Goal: Use online tool/utility: Use online tool/utility

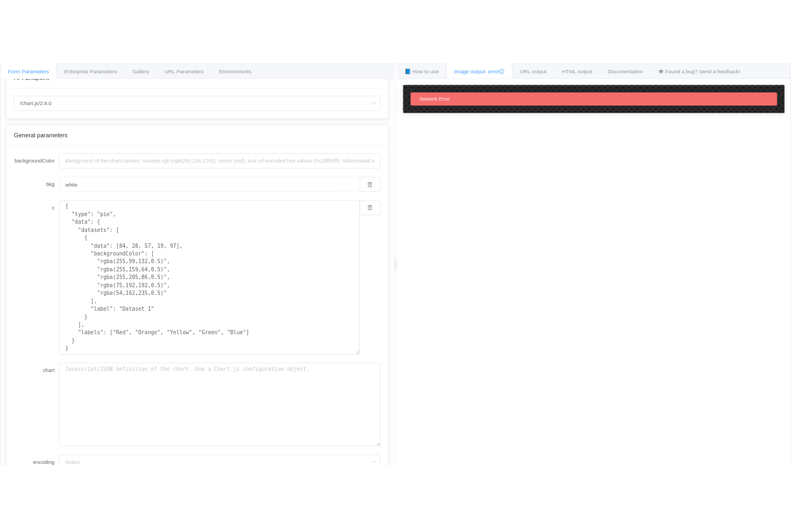
scroll to position [70, 0]
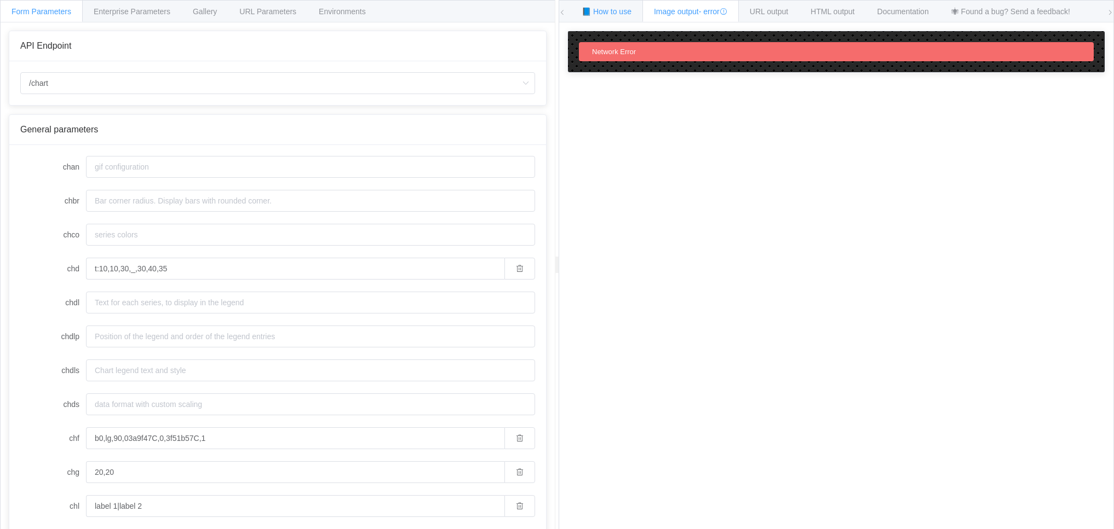
click at [604, 11] on span "📘 How to use" at bounding box center [606, 11] width 50 height 9
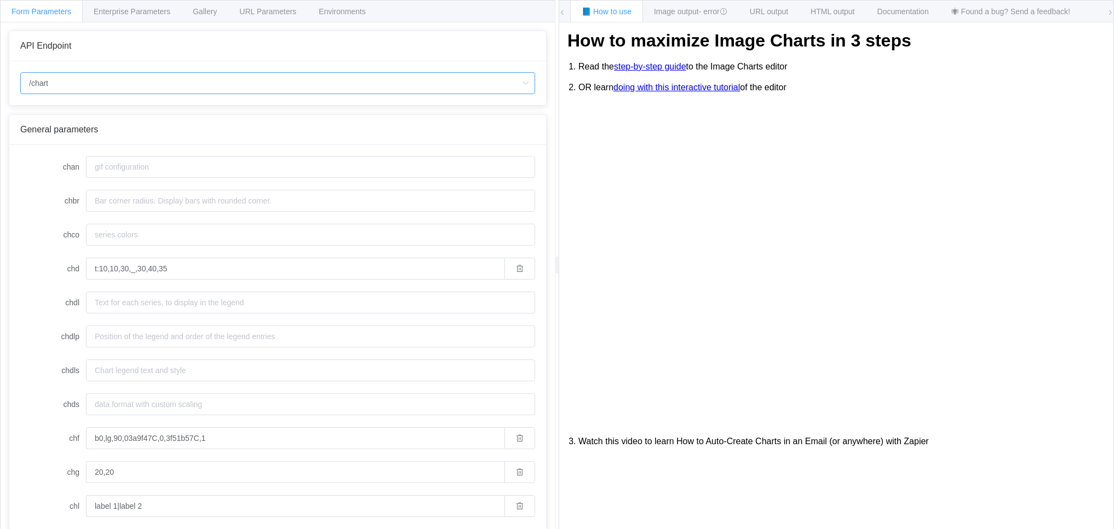
click at [213, 80] on input "/chart" at bounding box center [277, 83] width 515 height 22
click at [75, 117] on li "/chart" at bounding box center [278, 114] width 514 height 19
click at [208, 10] on span "Gallery" at bounding box center [205, 11] width 24 height 9
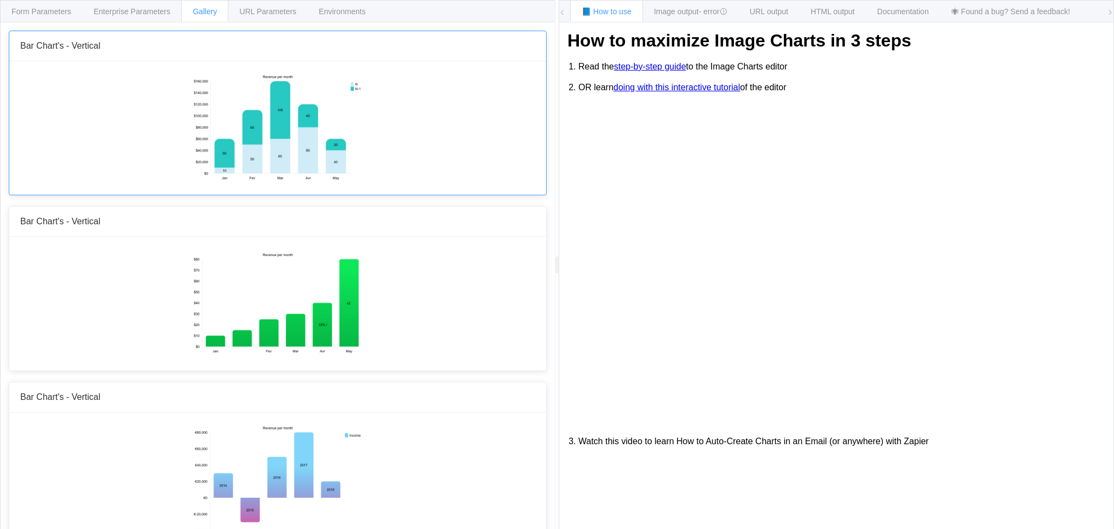
click at [286, 122] on img at bounding box center [277, 127] width 170 height 110
click at [257, 156] on img at bounding box center [277, 127] width 170 height 110
click at [61, 9] on span "Form Parameters" at bounding box center [41, 11] width 60 height 9
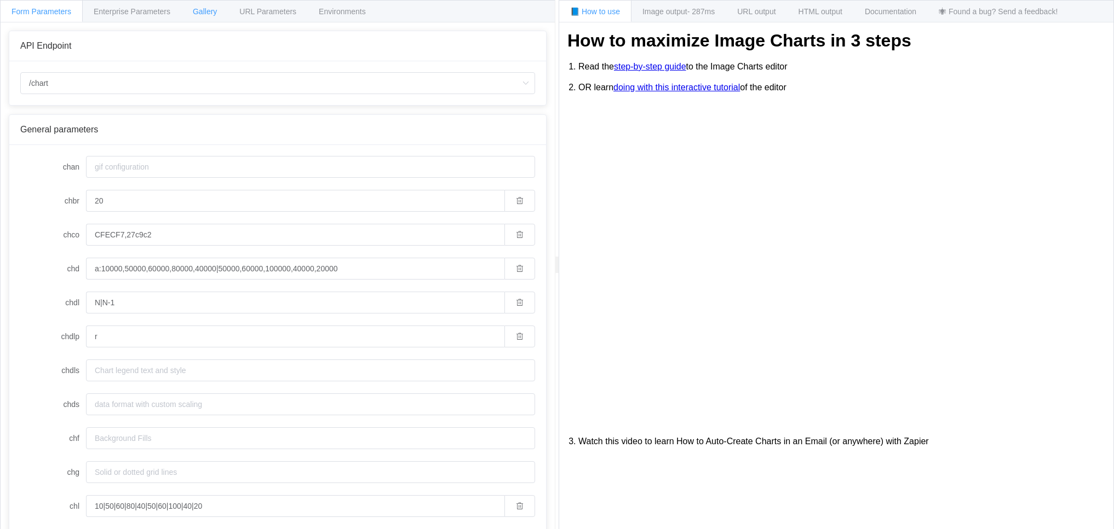
click at [209, 11] on span "Gallery" at bounding box center [205, 11] width 24 height 9
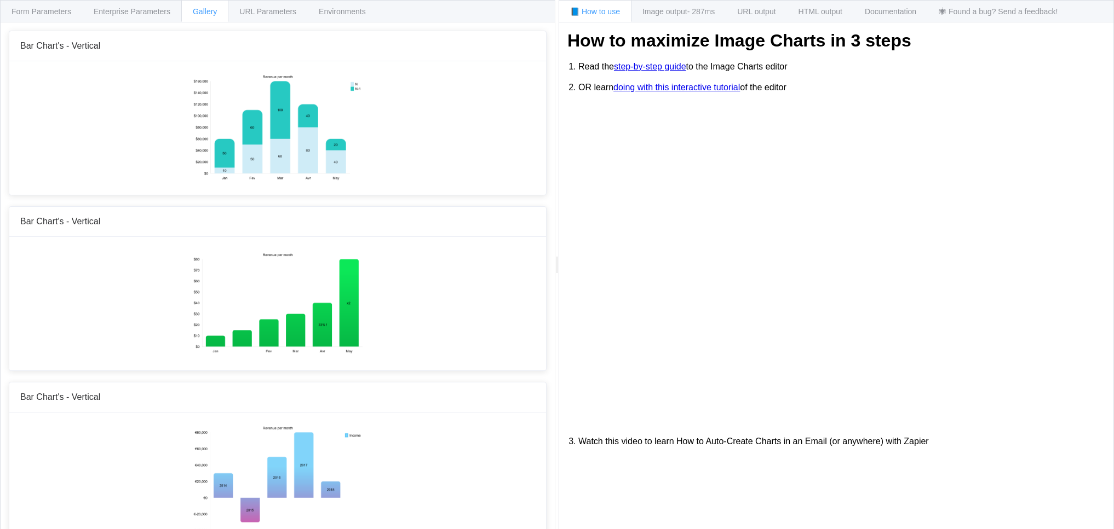
click at [210, 12] on span "Gallery" at bounding box center [205, 11] width 24 height 9
click at [31, 11] on span "Form Parameters" at bounding box center [41, 11] width 60 height 9
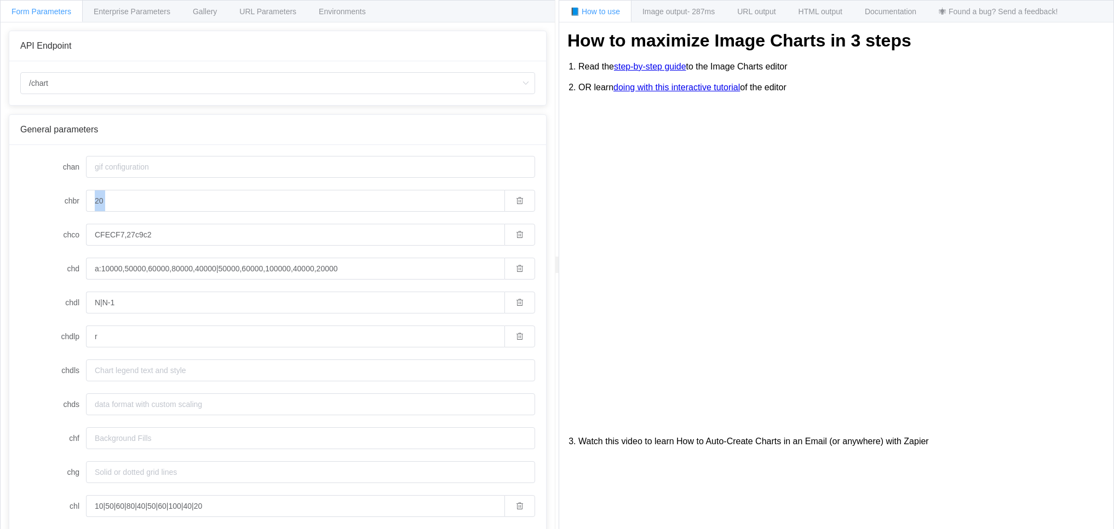
drag, startPoint x: 548, startPoint y: 211, endPoint x: 548, endPoint y: 223, distance: 11.5
click at [548, 223] on div "API Endpoint /chart General parameters chan chbr 20 chco CFECF7,27c9c2 chd a:10…" at bounding box center [278, 284] width 554 height 524
click at [109, 270] on input "a:10000,50000,60000,80000,40000|50000,60000,100000,40000,20000" at bounding box center [295, 269] width 418 height 22
click at [136, 268] on input "a:1000,50000,60000,80000,40000|50000,60000,100000,40000,20000" at bounding box center [295, 269] width 418 height 22
click at [183, 268] on input "a:1000,5000,60000,80000,40000|50000,60000,100000,40000,20000" at bounding box center [295, 269] width 418 height 22
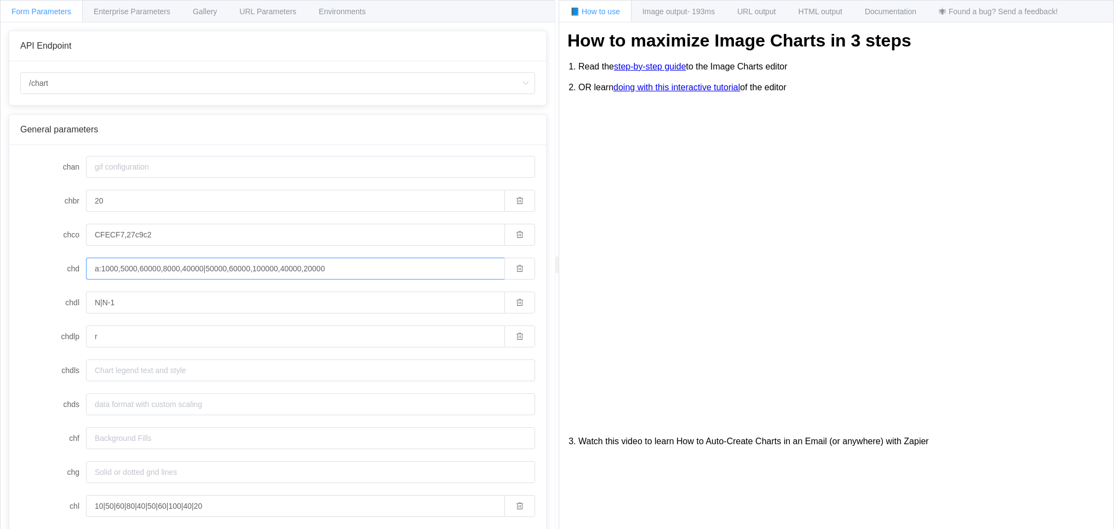
click at [207, 270] on input "a:1000,5000,60000,8000,40000|50000,60000,100000,40000,20000" at bounding box center [295, 269] width 418 height 22
click at [224, 270] on input "a:1000,5000,60000,8000,4000|50000,60000,100000,40000,20000" at bounding box center [295, 269] width 418 height 22
click at [243, 270] on input "a:1000,5000,60000,8000,4000|5000,60000,100000,40000,20000" at bounding box center [295, 269] width 418 height 22
click at [267, 270] on input "a:1000,5000,60000,8000,4000|5000,6000,100000,40000,20000" at bounding box center [295, 269] width 418 height 22
click at [288, 270] on input "a:1000,5000,60000,8000,4000|5000,6000,10000,40000,20000" at bounding box center [295, 269] width 418 height 22
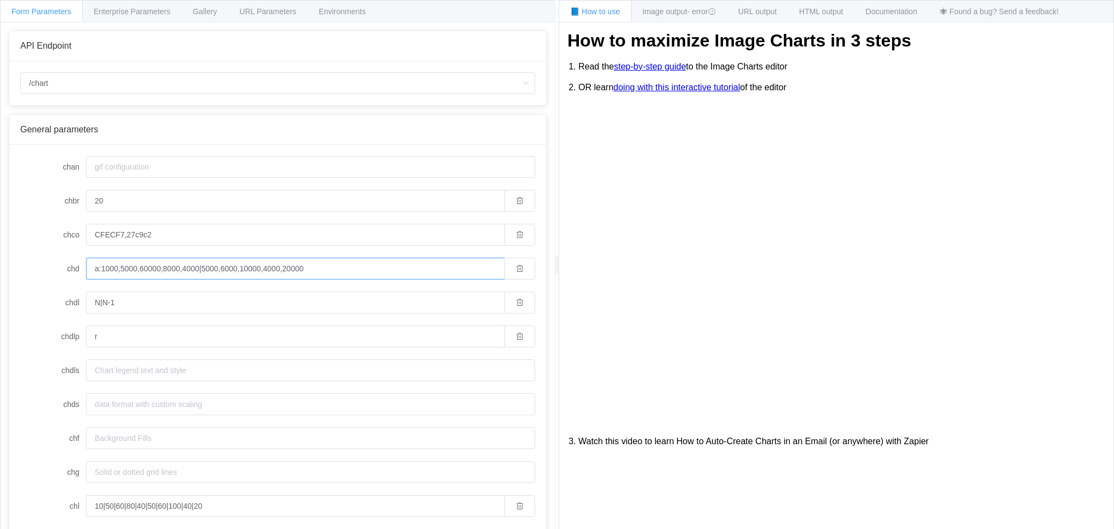
click at [310, 270] on input "a:1000,5000,60000,8000,4000|5000,6000,10000,4000,20000" at bounding box center [295, 269] width 418 height 22
type input "a:1000,5000,60000,8000,4000|5000,6000,10000,4000,2000"
click at [100, 304] on input "N|N-1" at bounding box center [295, 303] width 418 height 22
click at [131, 305] on input "A|B-1" at bounding box center [295, 303] width 418 height 22
type input "A|B"
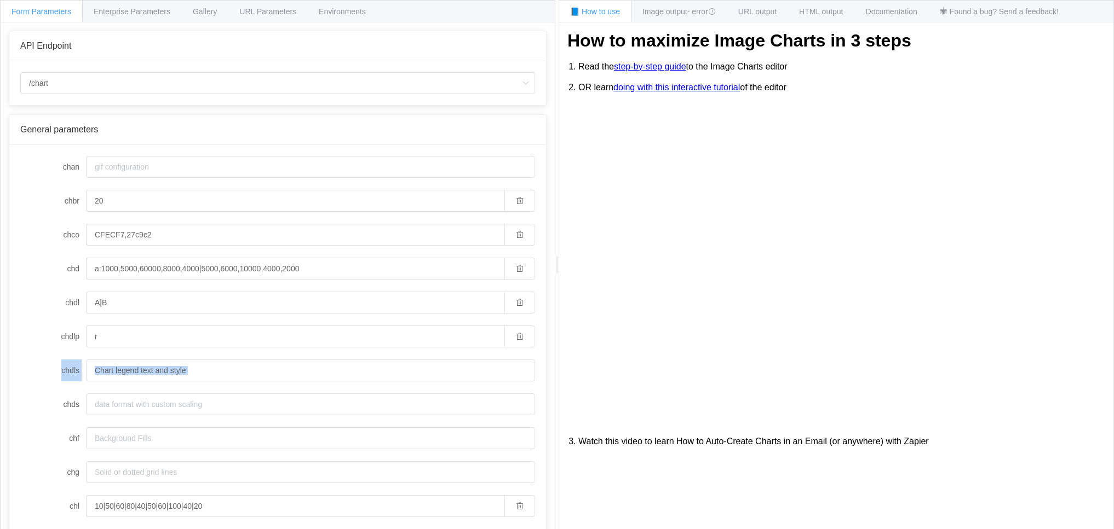
drag, startPoint x: 549, startPoint y: 362, endPoint x: 548, endPoint y: 389, distance: 27.4
click at [548, 389] on div "API Endpoint /chart General parameters chan chbr 20 chco CFECF7,27c9c2 chd a:10…" at bounding box center [278, 284] width 554 height 524
click at [556, 379] on div at bounding box center [557, 264] width 4 height 529
drag, startPoint x: 552, startPoint y: 378, endPoint x: 551, endPoint y: 384, distance: 5.6
click at [551, 384] on div "API Endpoint /chart General parameters chan chbr 20 chco CFECF7,27c9c2 chd a:10…" at bounding box center [278, 284] width 554 height 524
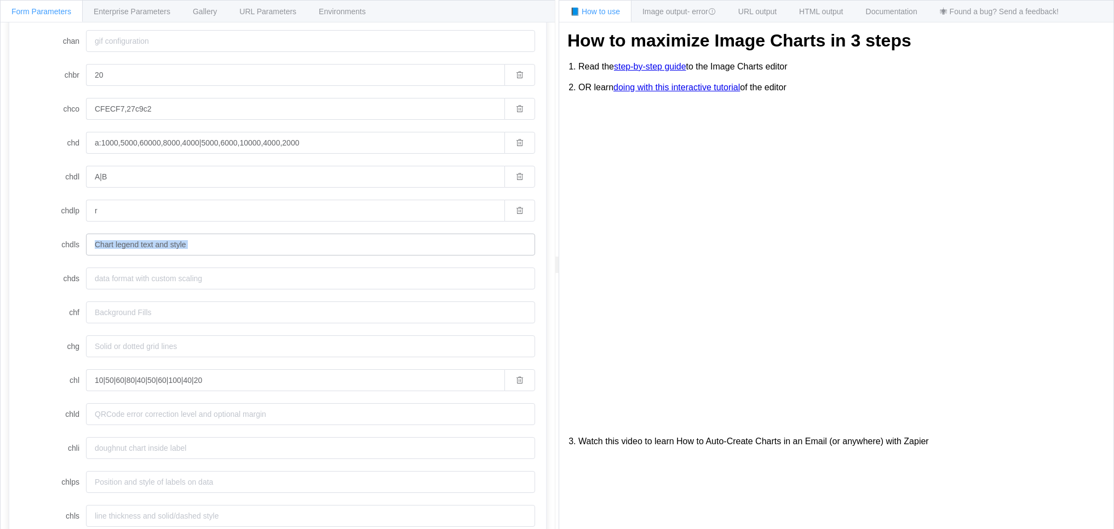
scroll to position [134, 0]
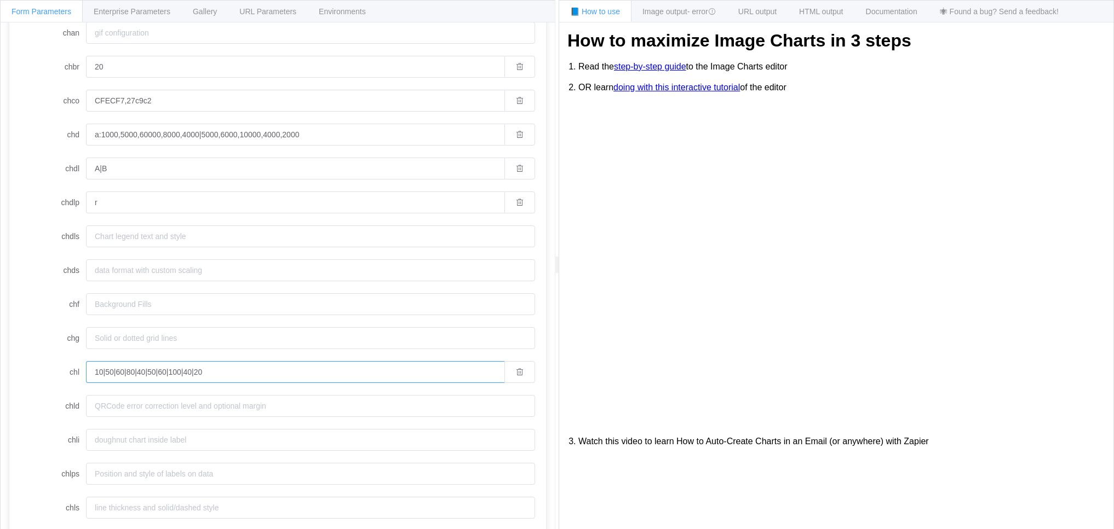
click at [375, 371] on input "10|50|60|80|40|50|60|100|40|20" at bounding box center [295, 372] width 418 height 22
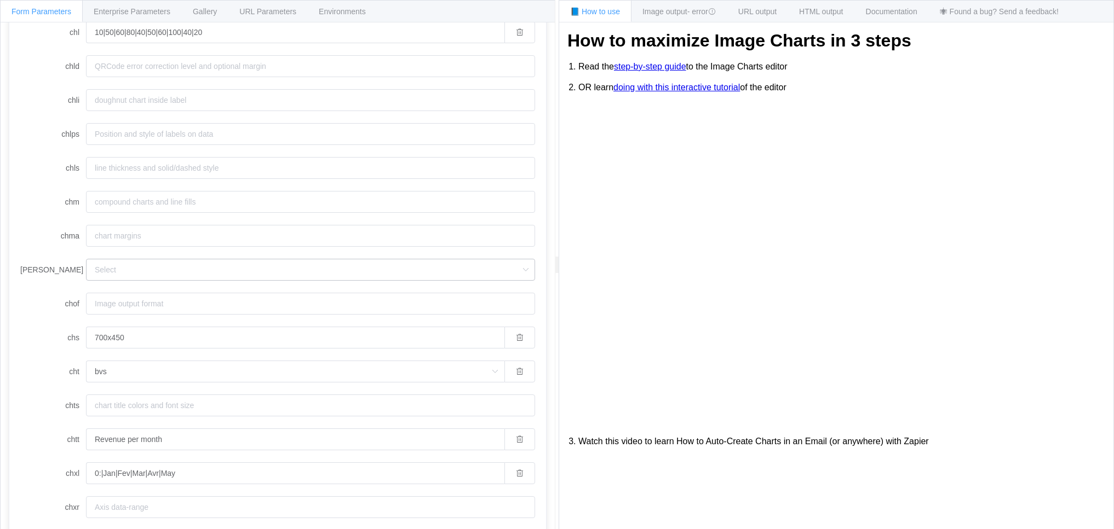
scroll to position [474, 0]
click at [141, 375] on input "bvs" at bounding box center [295, 372] width 418 height 22
click at [110, 255] on span "bhs" at bounding box center [103, 254] width 13 height 9
type input "bhs"
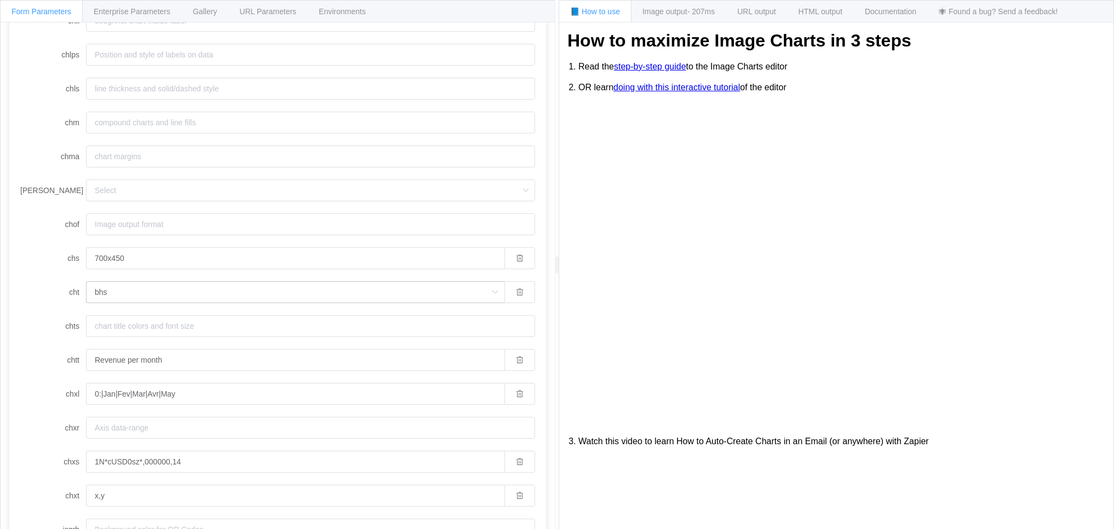
scroll to position [567, 0]
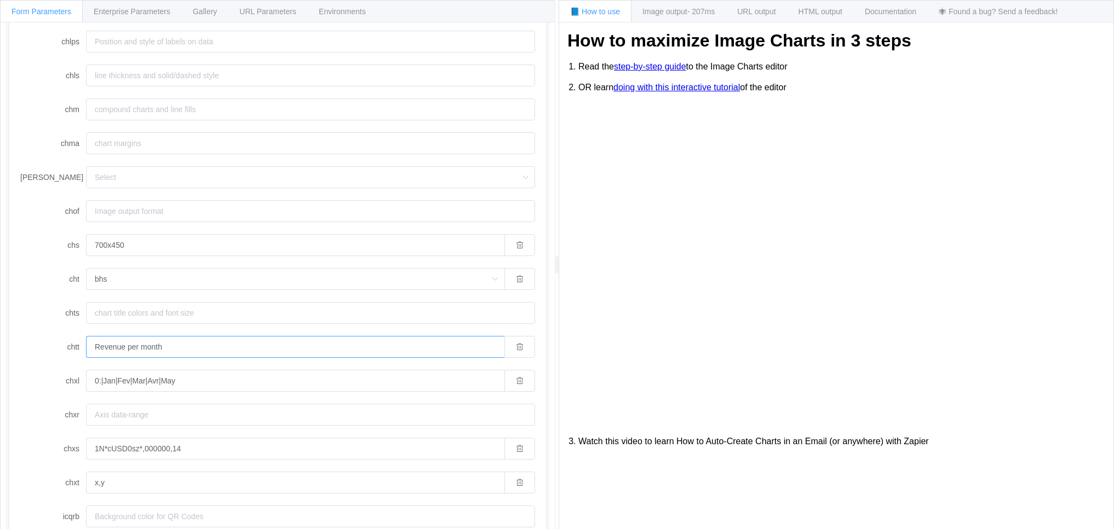
click at [377, 349] on input "Revenue per month" at bounding box center [295, 347] width 418 height 22
click at [148, 352] on input "Revenue per month" at bounding box center [295, 347] width 418 height 22
click at [171, 350] on input "Revenue per month" at bounding box center [295, 347] width 418 height 22
type input "Revenue per YEAR"
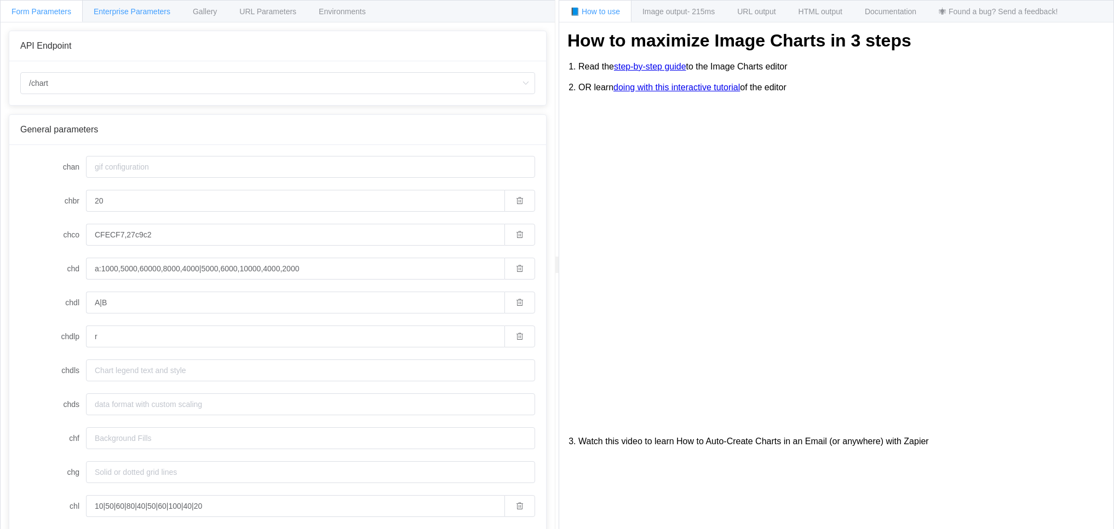
click at [159, 11] on span "Enterprise Parameters" at bounding box center [132, 11] width 77 height 9
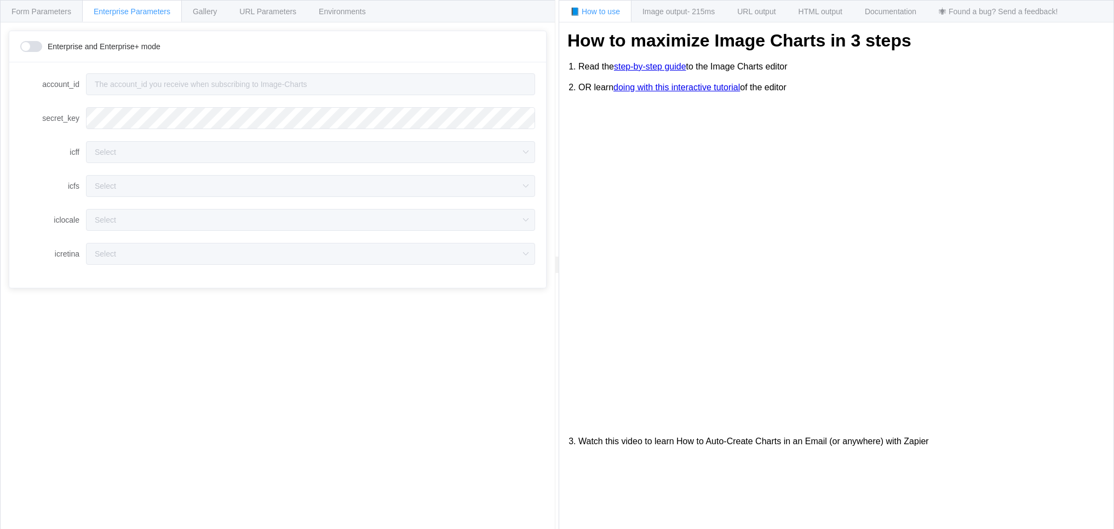
click at [35, 48] on span at bounding box center [31, 46] width 22 height 11
click at [520, 87] on input "account_id" at bounding box center [310, 84] width 449 height 22
click at [457, 87] on input "account_id" at bounding box center [310, 84] width 449 height 22
type input "Passwords not saved"
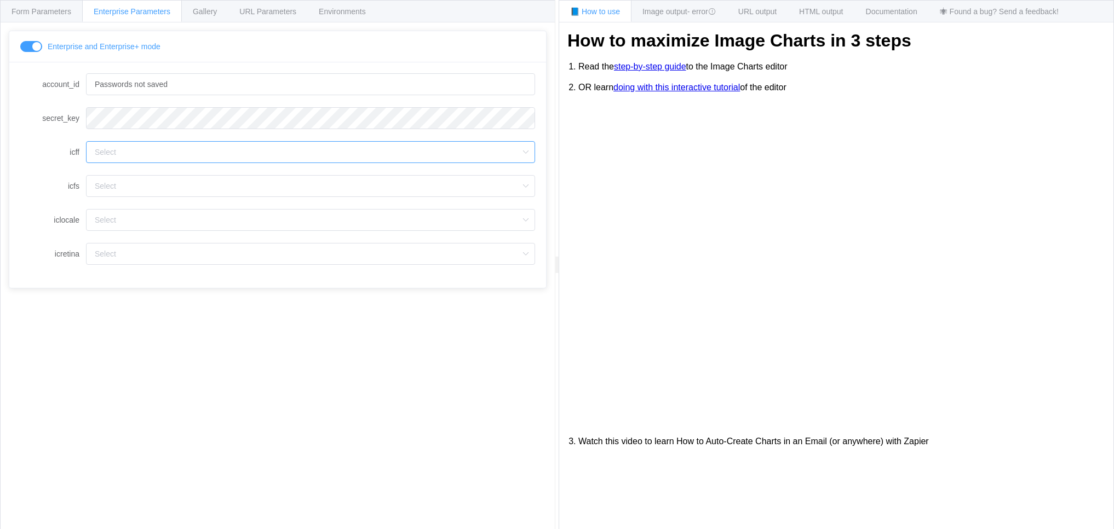
click at [403, 155] on input "icff" at bounding box center [310, 152] width 449 height 22
click at [137, 196] on li "[PERSON_NAME]" at bounding box center [311, 201] width 448 height 19
type input "[PERSON_NAME]"
click at [240, 254] on input "icretina" at bounding box center [310, 254] width 449 height 22
click at [124, 302] on li "1" at bounding box center [311, 303] width 448 height 19
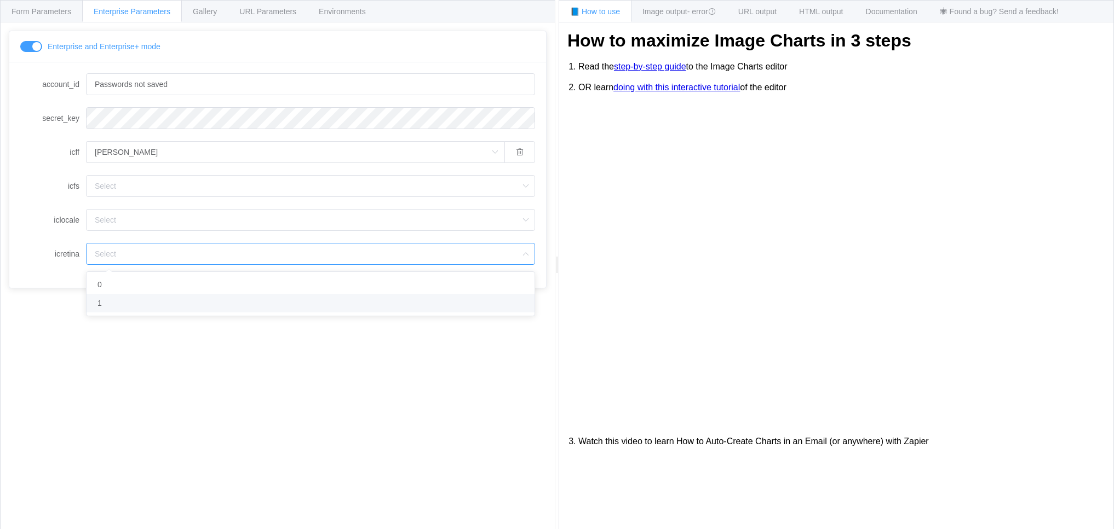
type input "1"
click at [275, 8] on span "URL Parameters" at bounding box center [267, 11] width 57 height 9
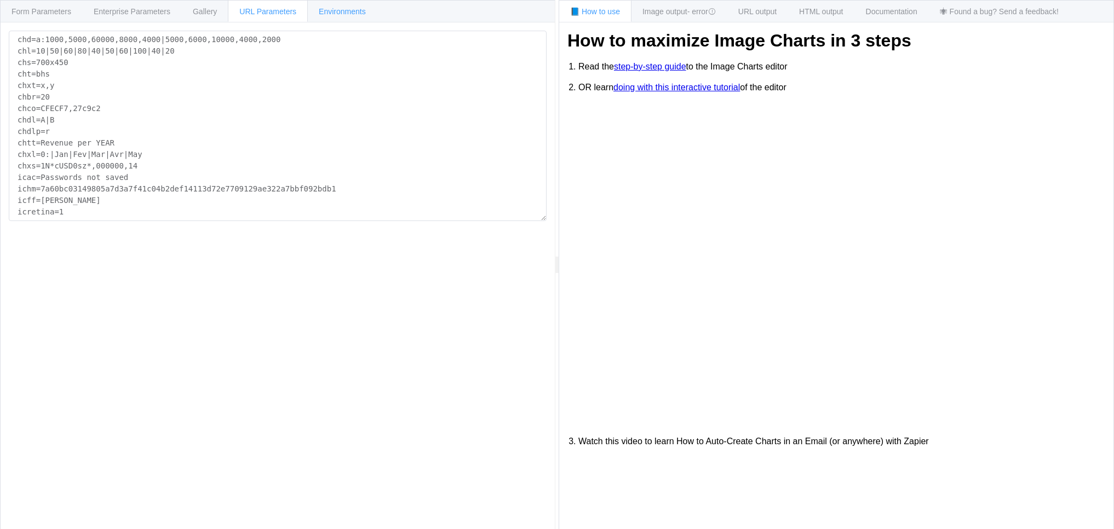
click at [357, 14] on span "Environments" at bounding box center [342, 11] width 47 height 9
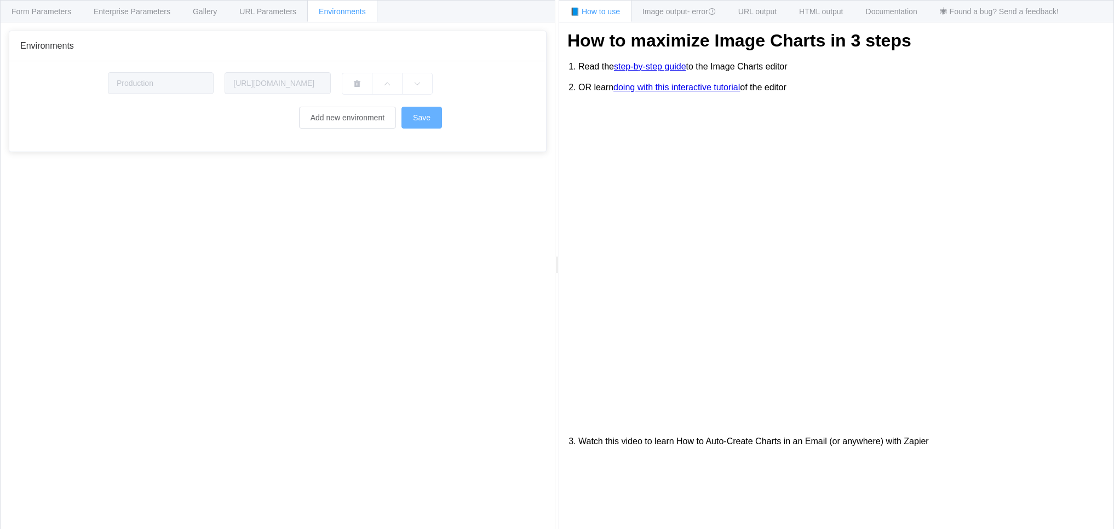
click at [421, 119] on span "Save" at bounding box center [422, 117] width 18 height 9
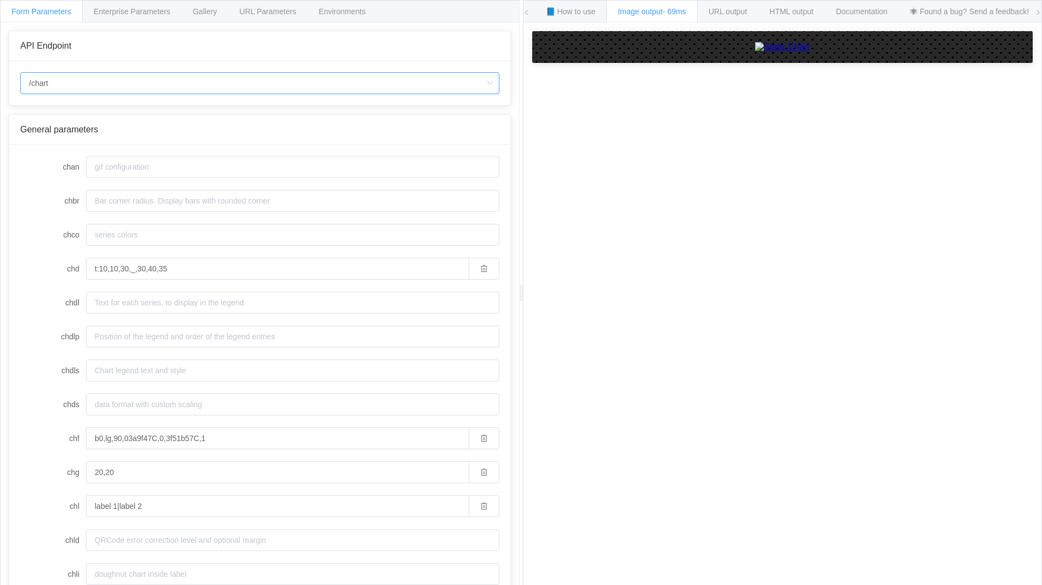
click at [175, 84] on input "/chart" at bounding box center [259, 83] width 479 height 22
click at [81, 131] on li "/chart.js/2.8.0" at bounding box center [260, 132] width 478 height 19
type input "/chart.js/2.8.0"
type input "white"
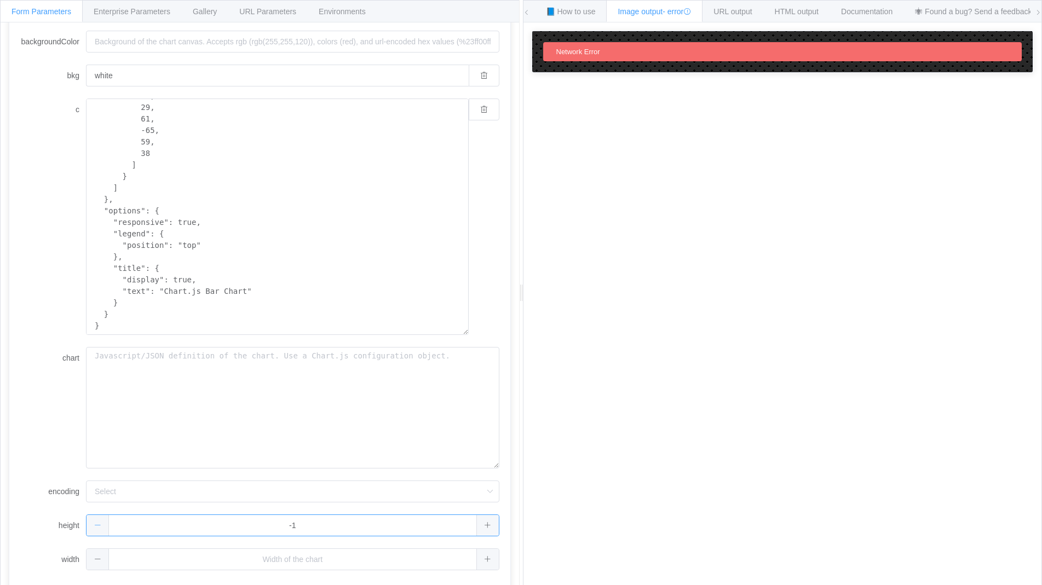
click at [99, 525] on icon at bounding box center [97, 525] width 7 height 7
click at [457, 523] on div "0" at bounding box center [277, 526] width 383 height 22
click at [457, 524] on input "0" at bounding box center [292, 526] width 413 height 22
click at [490, 528] on div "0" at bounding box center [292, 526] width 413 height 22
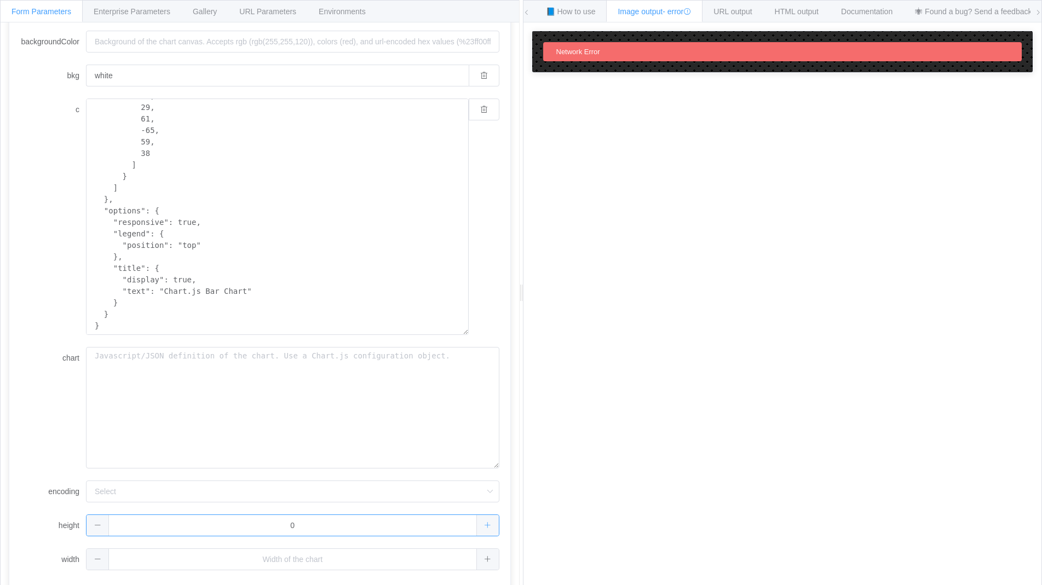
type input "1"
click at [490, 528] on button "button" at bounding box center [484, 526] width 31 height 22
click at [490, 528] on div at bounding box center [292, 526] width 413 height 22
type input "1"
click at [492, 561] on div at bounding box center [292, 560] width 413 height 22
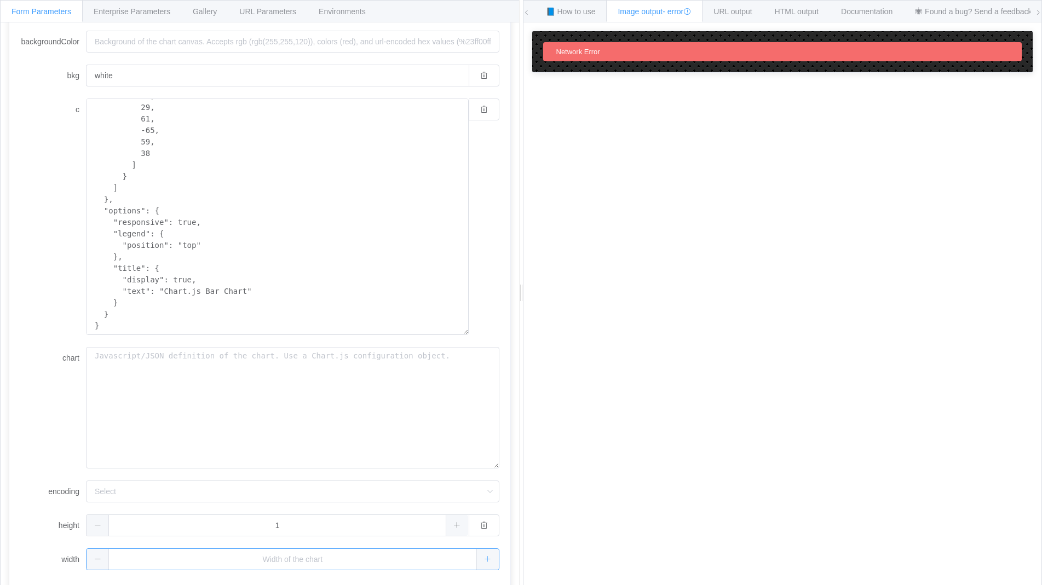
type input "1"
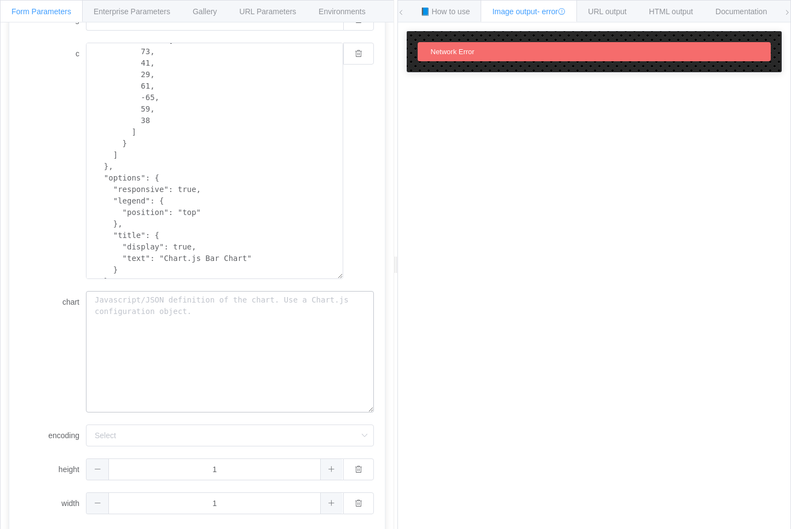
scroll to position [181, 0]
click at [194, 343] on textarea "chart" at bounding box center [230, 352] width 288 height 122
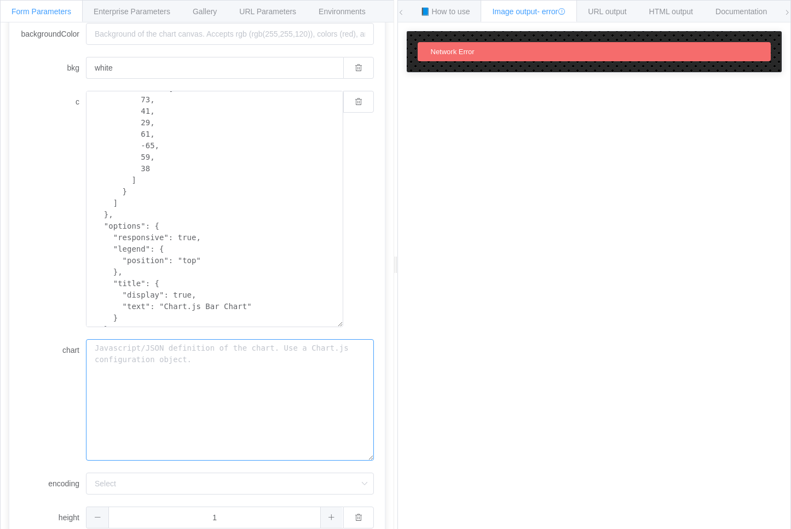
scroll to position [135, 0]
click at [159, 377] on textarea "chart" at bounding box center [230, 398] width 288 height 122
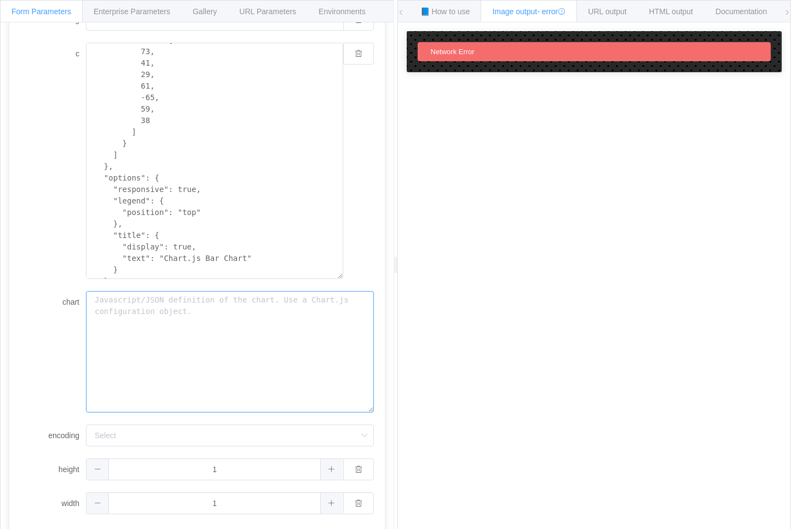
scroll to position [181, 0]
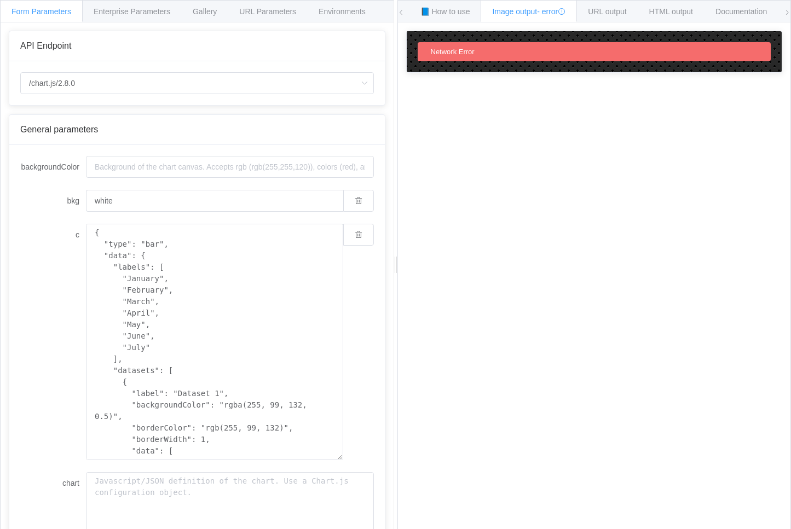
click at [53, 46] on span "API Endpoint" at bounding box center [45, 45] width 51 height 9
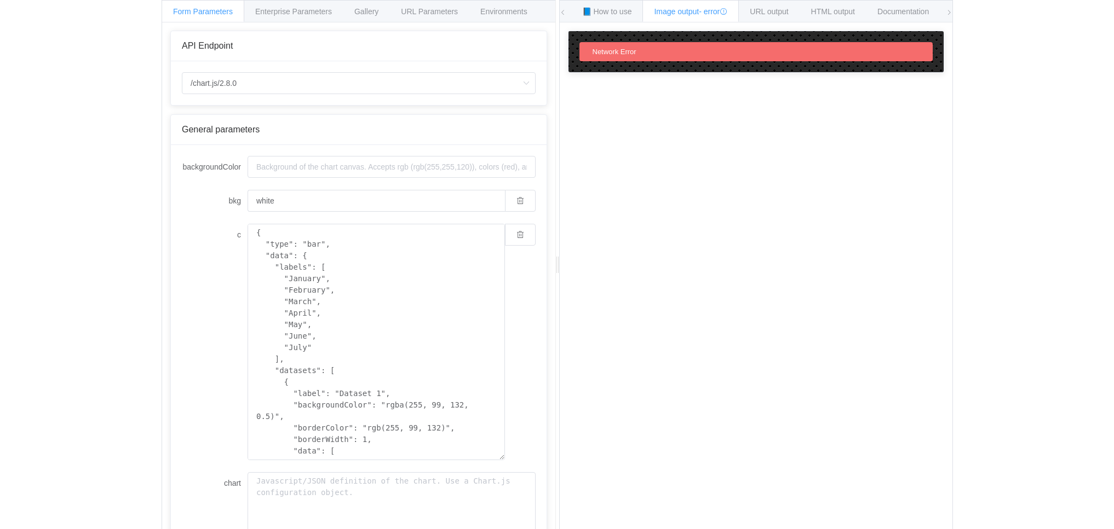
scroll to position [4, 0]
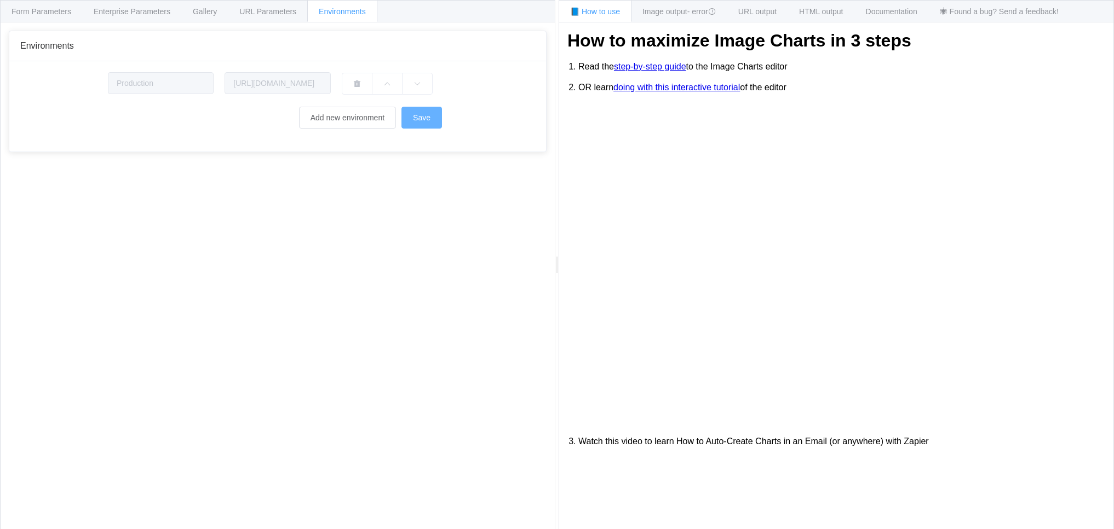
click at [425, 120] on span "Save" at bounding box center [422, 117] width 18 height 9
click at [332, 118] on button "Add new environment" at bounding box center [347, 118] width 97 height 22
click at [419, 155] on span "Save" at bounding box center [422, 152] width 18 height 9
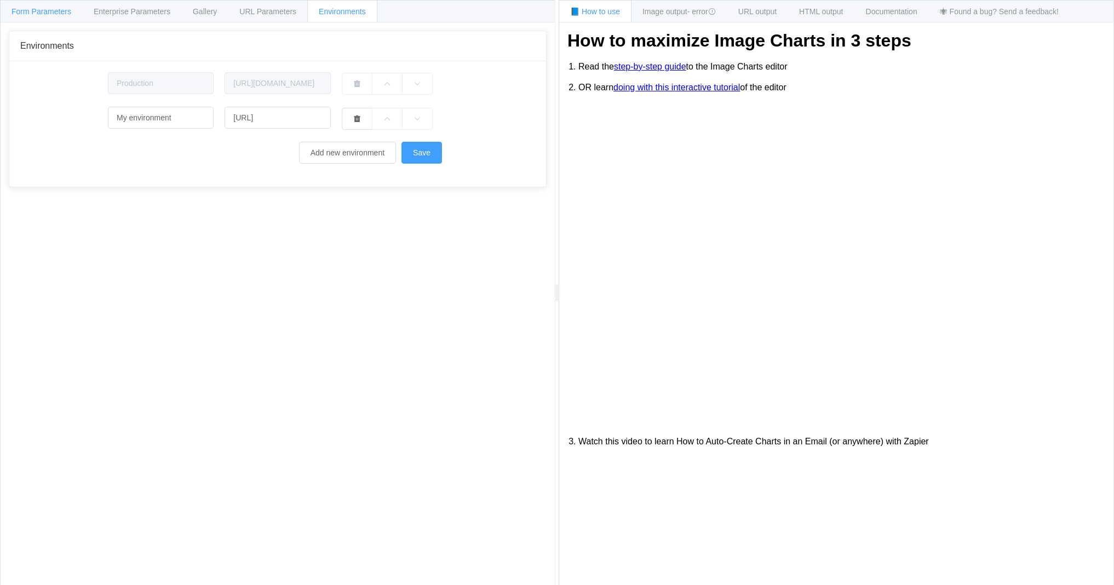
click at [38, 13] on span "Form Parameters" at bounding box center [41, 11] width 60 height 9
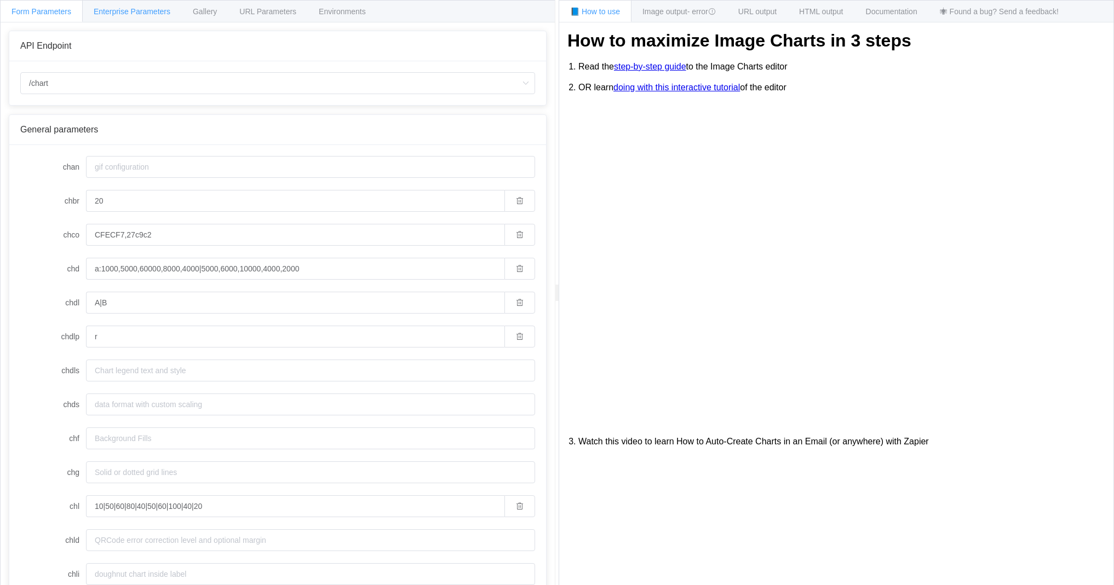
click at [145, 14] on span "Enterprise Parameters" at bounding box center [132, 11] width 77 height 9
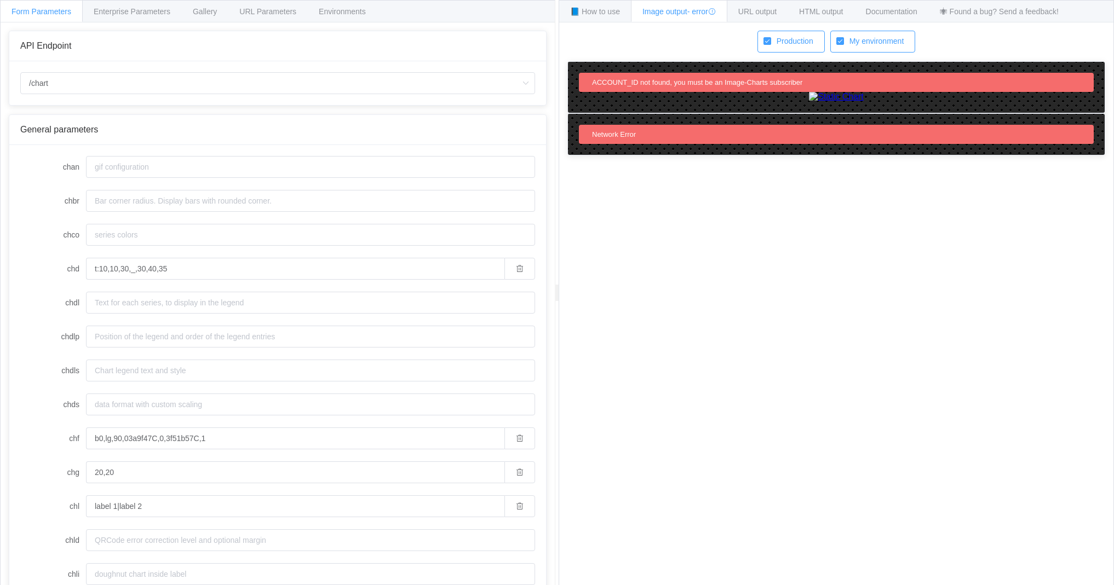
click at [609, 139] on span "Network Error" at bounding box center [614, 134] width 44 height 8
click at [809, 102] on img at bounding box center [836, 97] width 55 height 10
